Goal: Information Seeking & Learning: Understand process/instructions

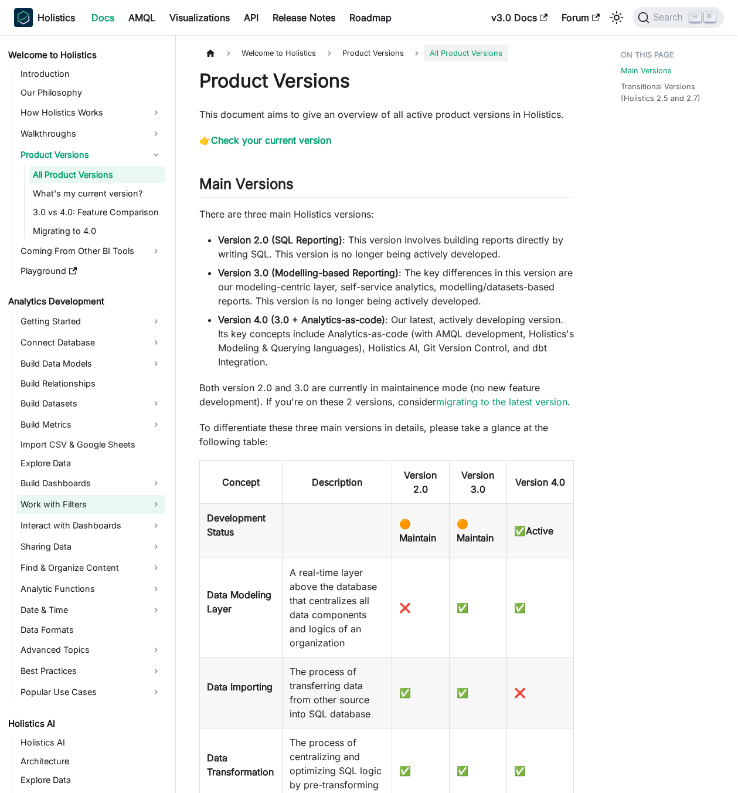
click at [121, 500] on link "Work with Filters" at bounding box center [91, 504] width 148 height 19
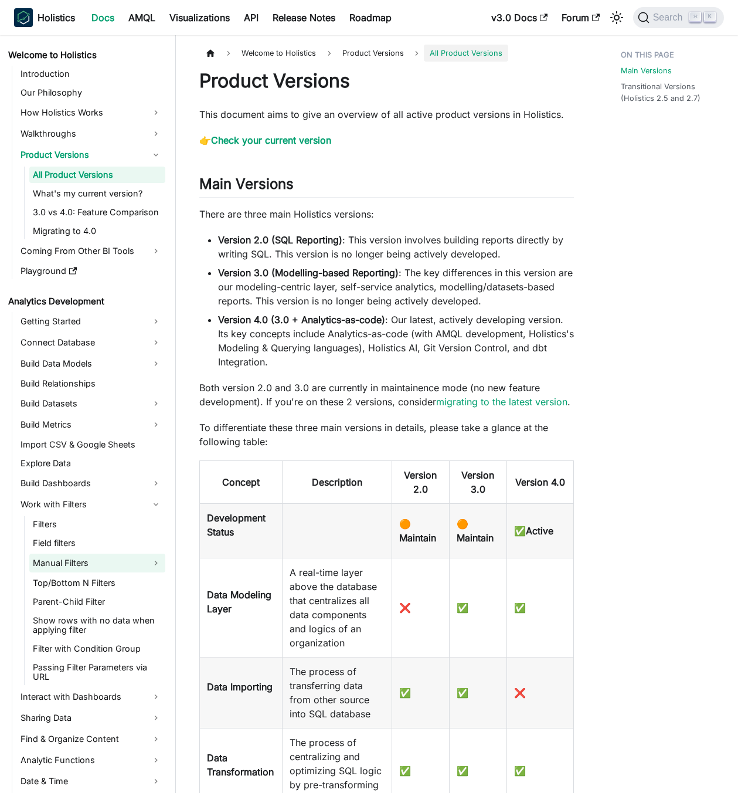
click at [111, 556] on link "Manual Filters" at bounding box center [97, 562] width 136 height 19
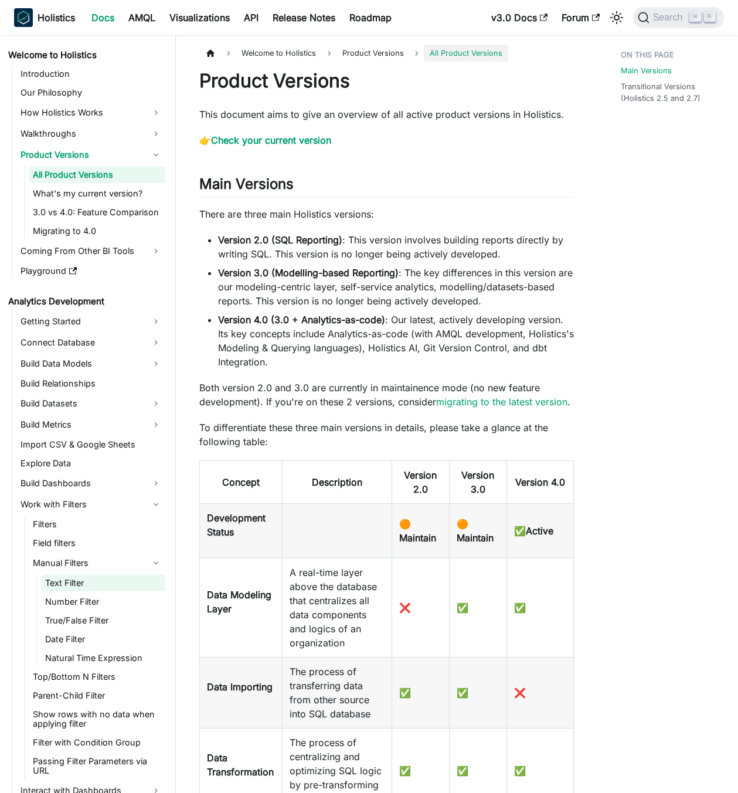
click at [89, 579] on link "Text Filter" at bounding box center [104, 583] width 124 height 16
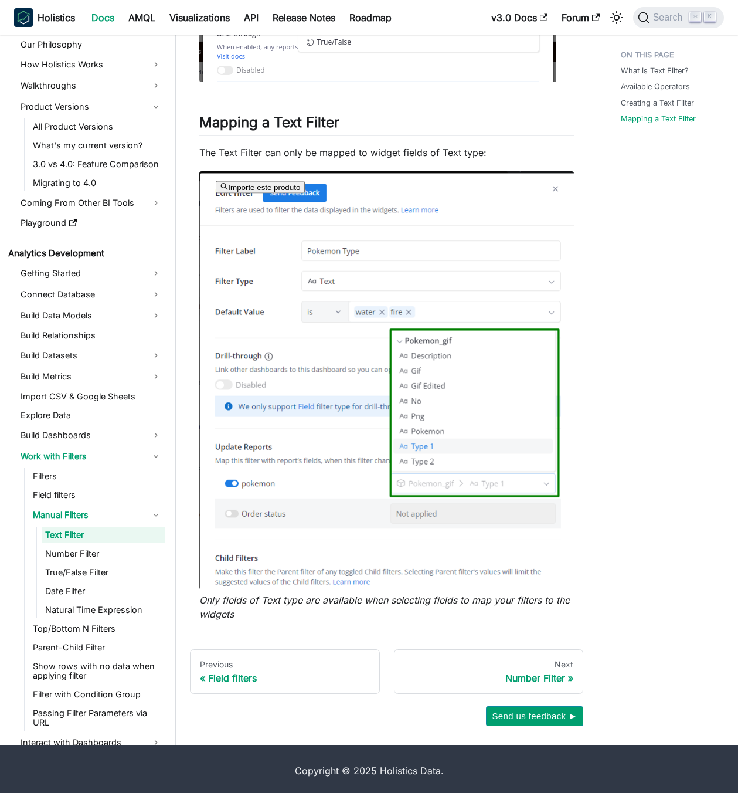
scroll to position [952, 0]
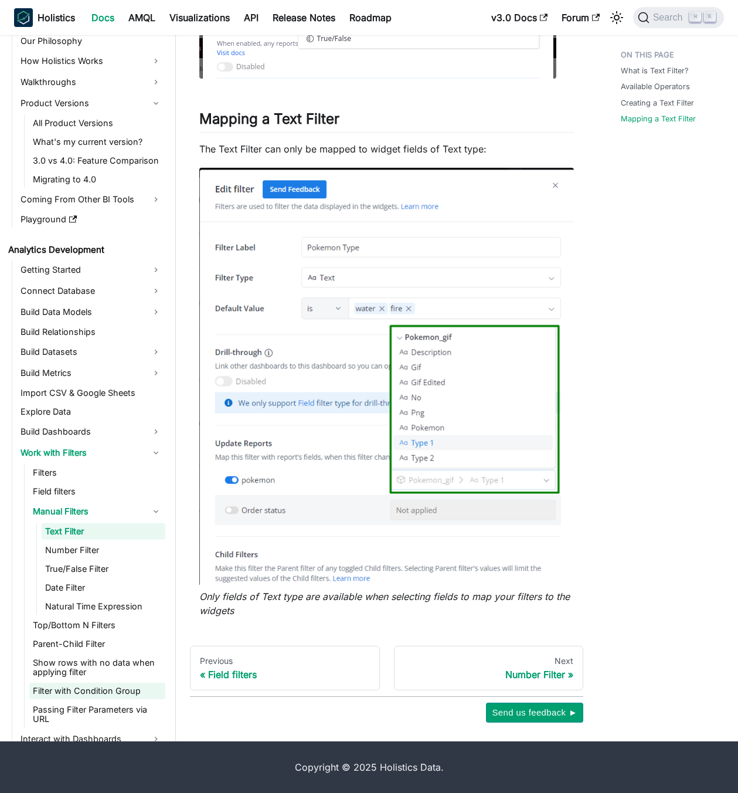
click at [100, 697] on link "Filter with Condition Group" at bounding box center [97, 690] width 136 height 16
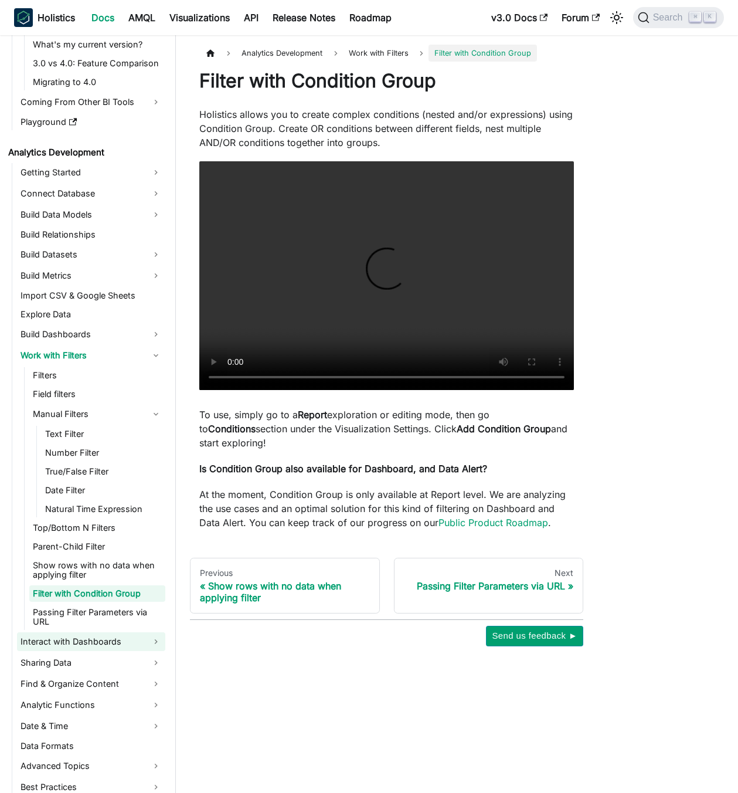
scroll to position [185, 0]
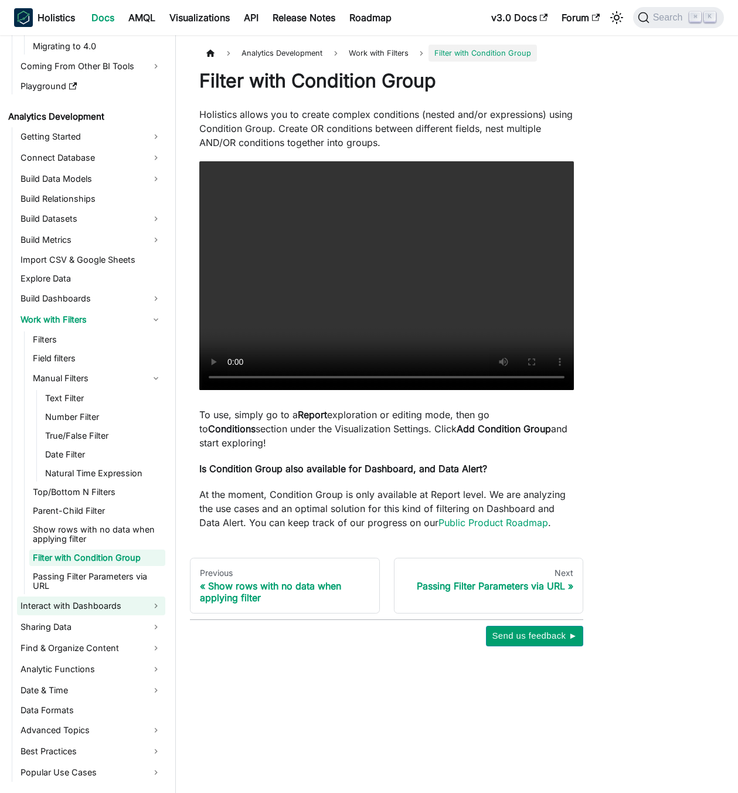
click at [66, 609] on link "Interact with Dashboards" at bounding box center [91, 605] width 148 height 19
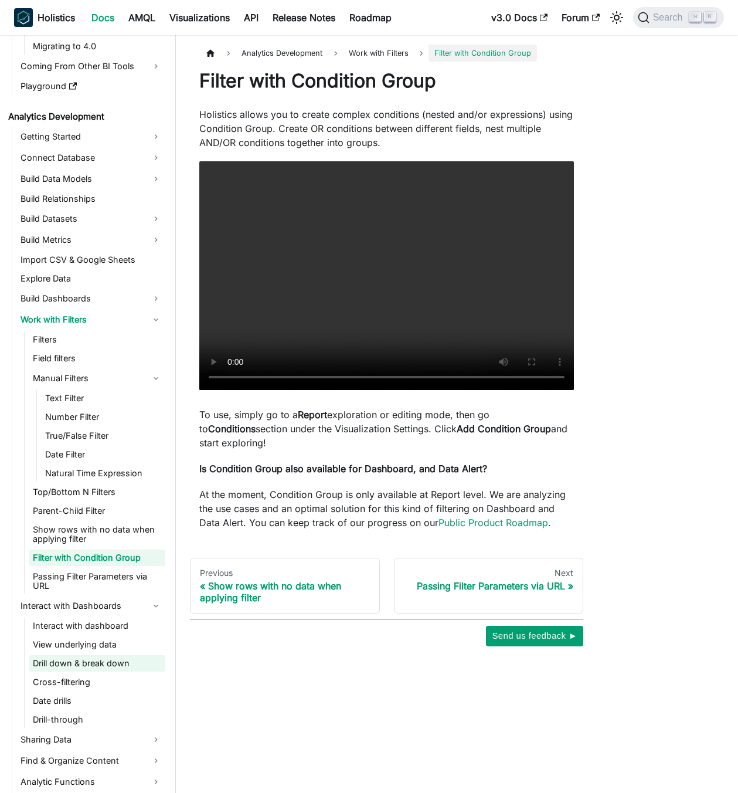
click at [57, 663] on link "Drill down & break down" at bounding box center [97, 663] width 136 height 16
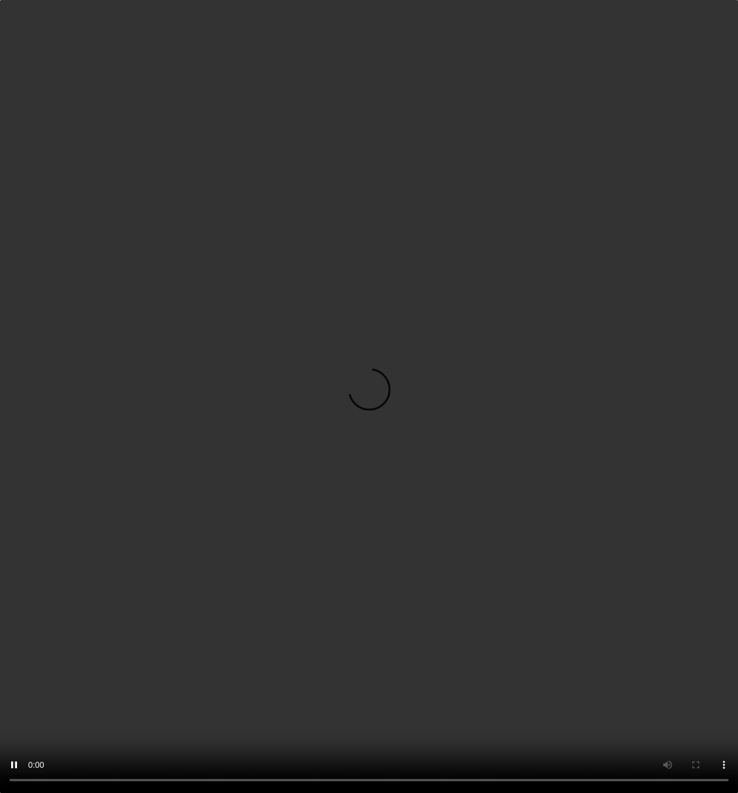
scroll to position [273, 0]
